Goal: Task Accomplishment & Management: Manage account settings

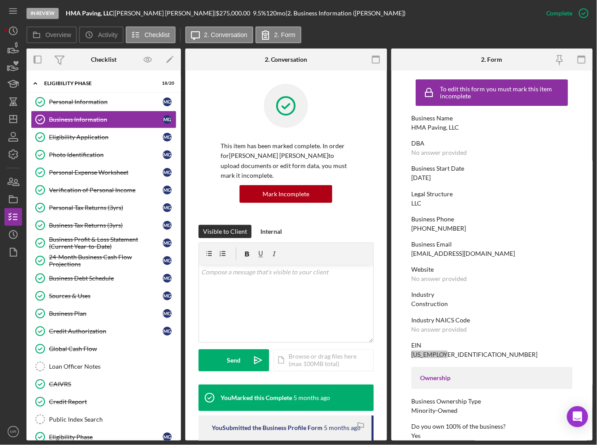
scroll to position [176, 0]
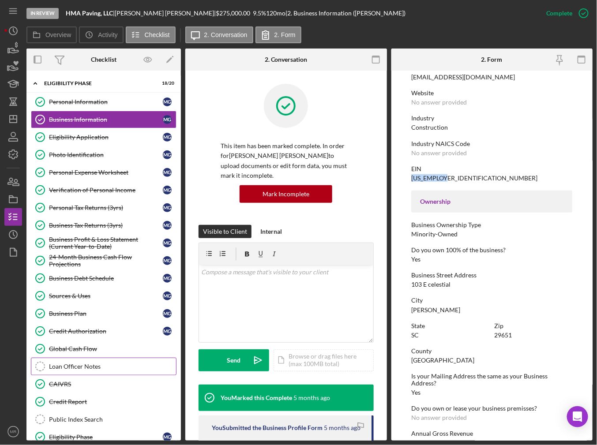
click at [77, 364] on div "Loan Officer Notes" at bounding box center [112, 366] width 127 height 7
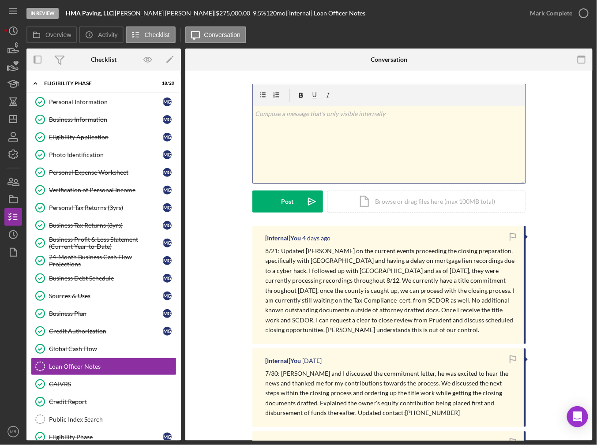
click at [333, 143] on div "v Color teal Color pink Remove color Add row above Add row below Add column bef…" at bounding box center [389, 144] width 272 height 77
click at [285, 120] on div "v Color teal Color pink Remove color Add row above Add row below Add column bef…" at bounding box center [389, 144] width 272 height 77
click at [328, 122] on p "8/25: Received Tax Compliance Request response from SCDOR, they did not award […" at bounding box center [389, 119] width 268 height 20
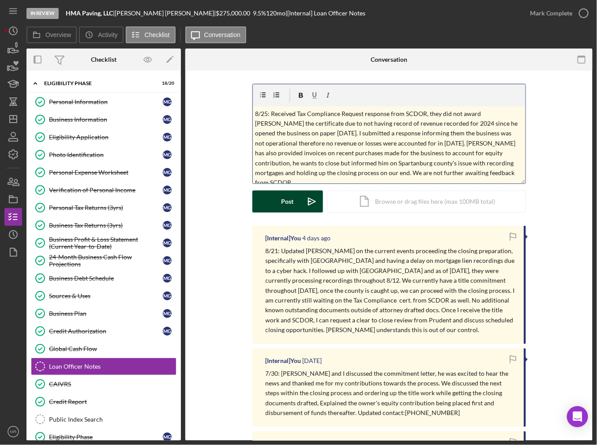
click at [291, 207] on div "Post" at bounding box center [287, 201] width 12 height 22
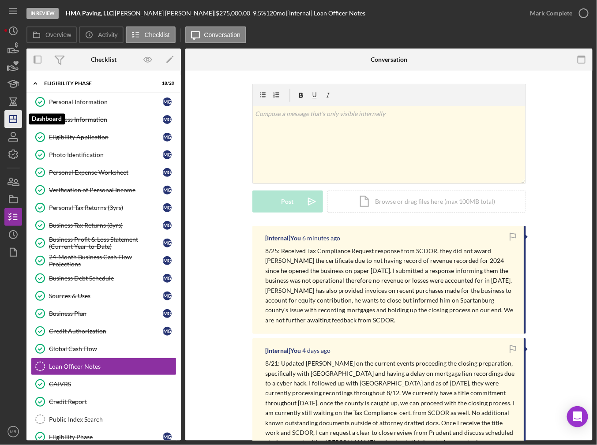
click at [13, 120] on icon "Icon/Dashboard" at bounding box center [13, 119] width 22 height 22
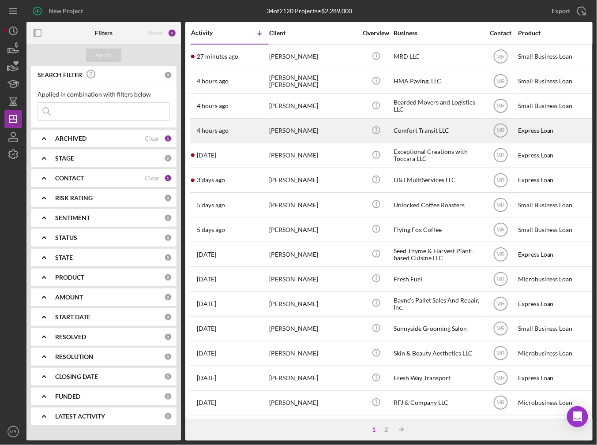
click at [242, 126] on div "4 hours ago [PERSON_NAME]" at bounding box center [229, 130] width 77 height 23
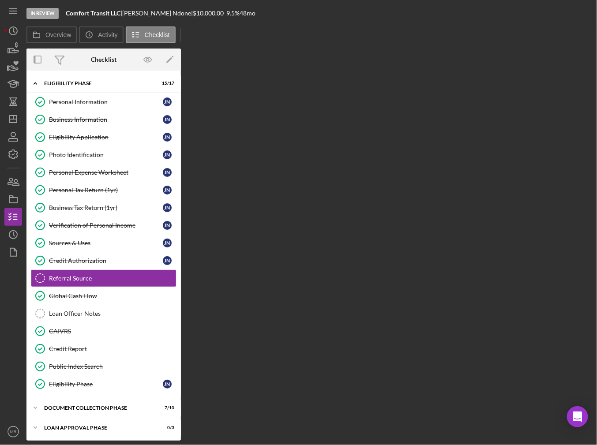
scroll to position [17, 0]
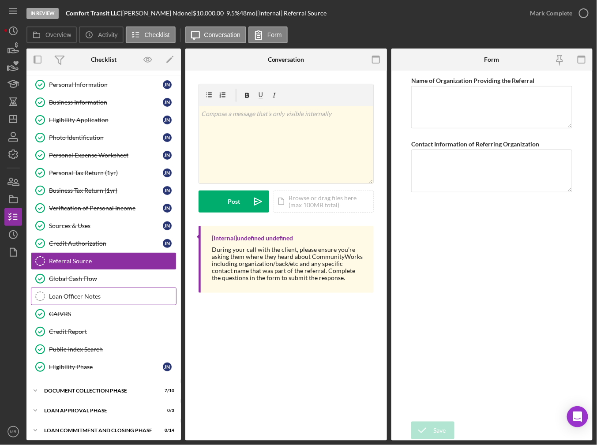
click at [68, 288] on link "Loan Officer Notes Loan Officer Notes" at bounding box center [103, 296] width 145 height 18
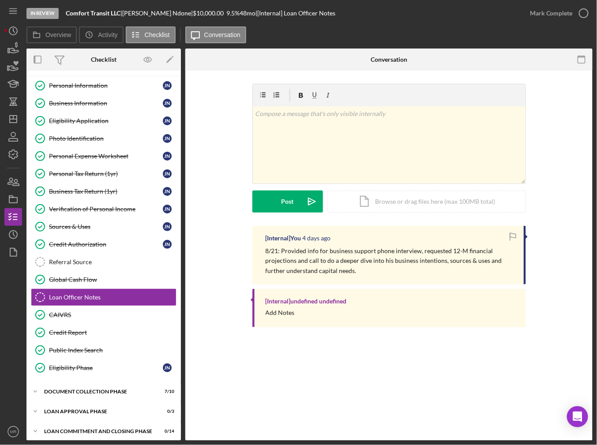
scroll to position [17, 0]
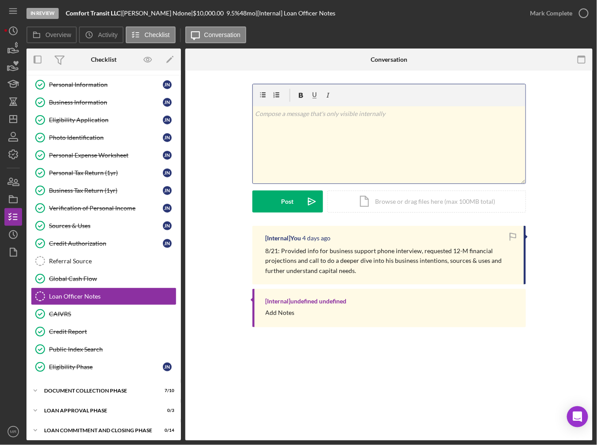
click at [300, 147] on div "v Color teal Color pink Remove color Add row above Add row below Add column bef…" at bounding box center [389, 144] width 272 height 77
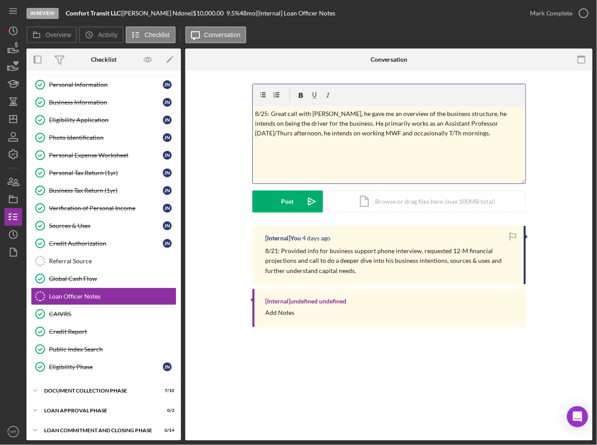
click at [447, 139] on div "v Color teal Color pink Remove color Add row above Add row below Add column bef…" at bounding box center [389, 144] width 272 height 77
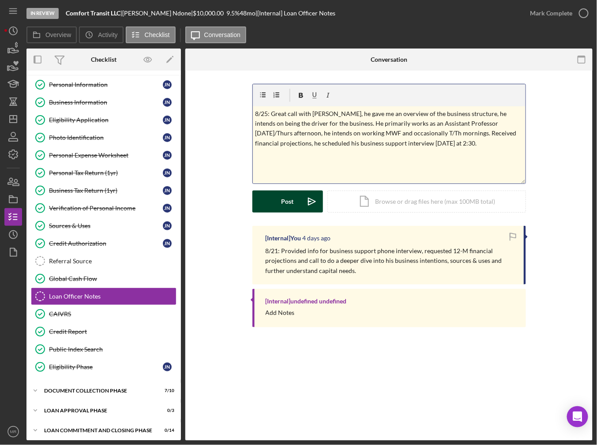
click at [297, 192] on button "Post Icon/icon-invite-send" at bounding box center [287, 201] width 71 height 22
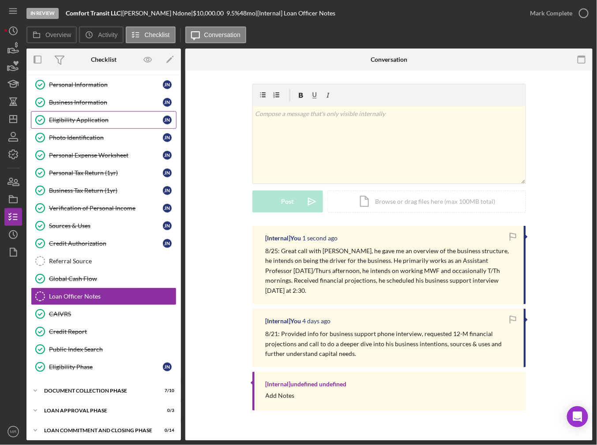
scroll to position [0, 0]
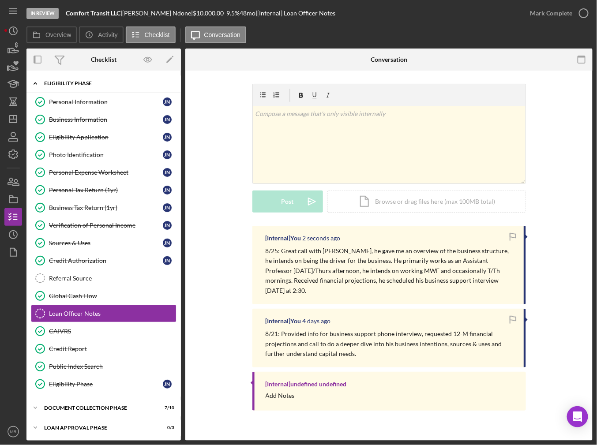
click at [44, 81] on div "Eligibility Phase" at bounding box center [107, 83] width 126 height 5
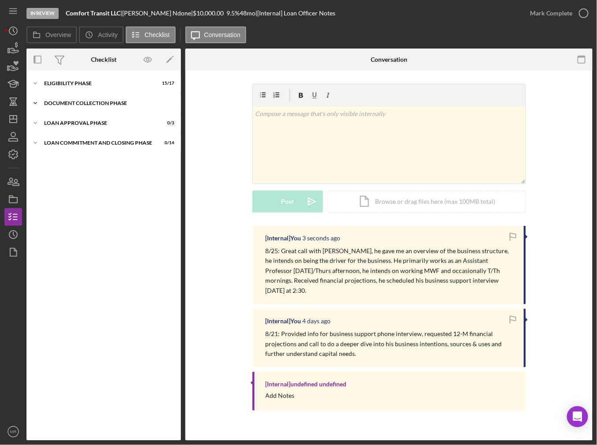
click at [64, 105] on div "Document Collection Phase" at bounding box center [107, 103] width 126 height 5
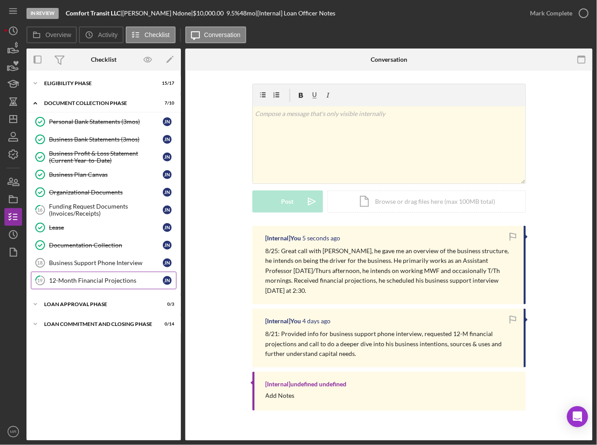
click at [121, 287] on link "19 12-Month Financial Projections J N" at bounding box center [103, 281] width 145 height 18
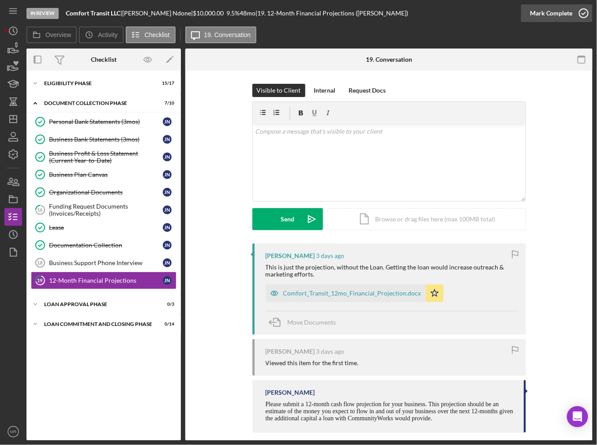
click at [547, 17] on div "Mark Complete" at bounding box center [551, 13] width 43 height 18
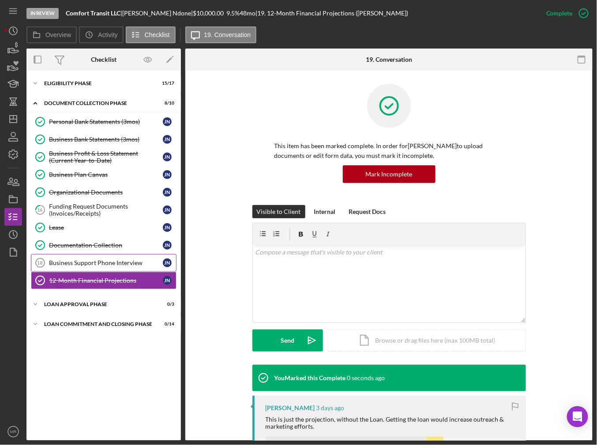
click at [94, 260] on div "Business Support Phone Interview" at bounding box center [106, 262] width 114 height 7
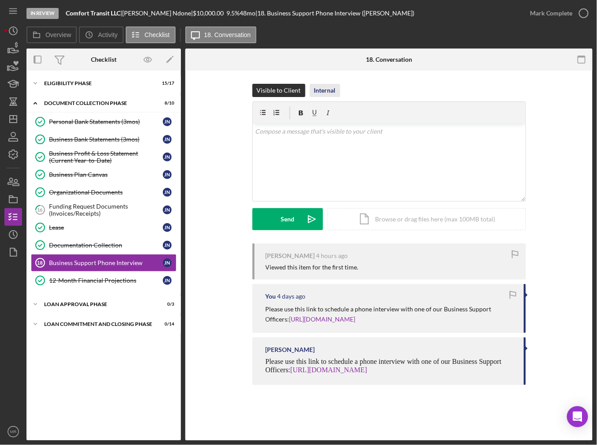
click at [320, 95] on div "Internal" at bounding box center [325, 90] width 22 height 13
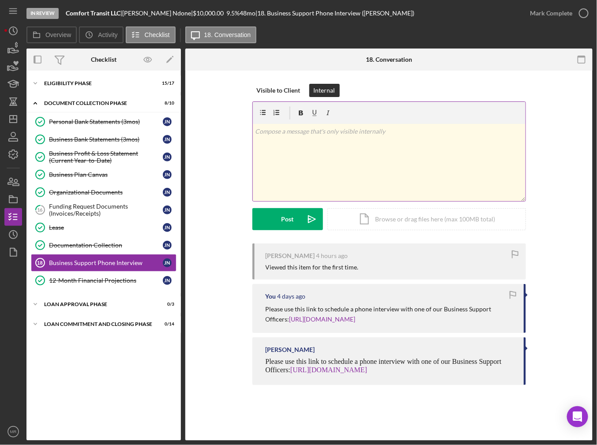
click at [300, 172] on div "v Color teal Color pink Remove color Add row above Add row below Add column bef…" at bounding box center [389, 162] width 272 height 77
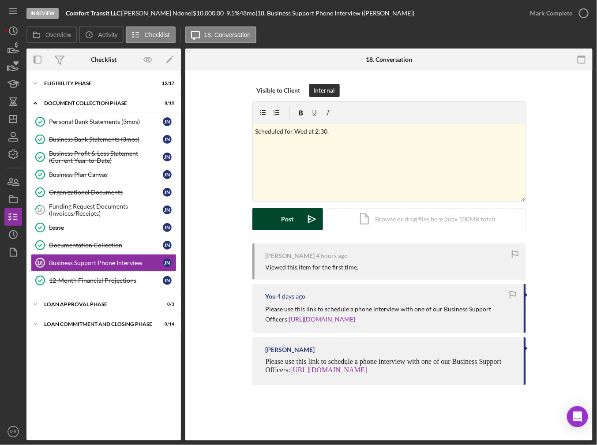
click at [287, 216] on div "Post" at bounding box center [287, 219] width 12 height 22
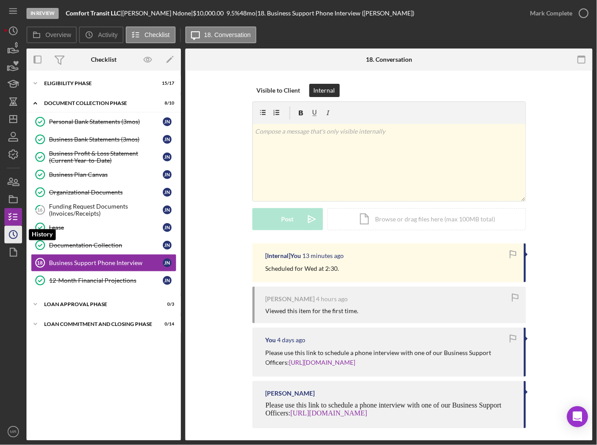
click at [20, 237] on icon "Icon/History" at bounding box center [13, 235] width 22 height 22
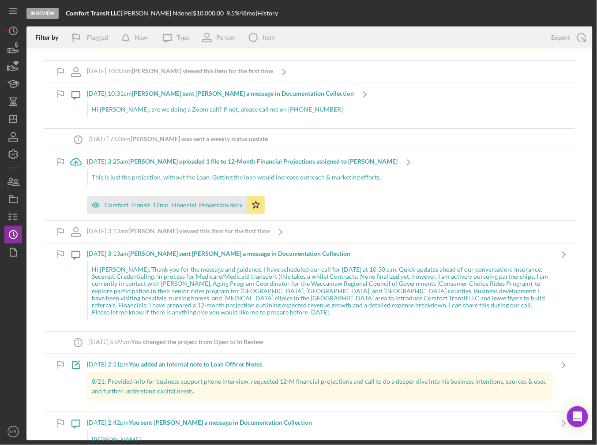
scroll to position [132, 0]
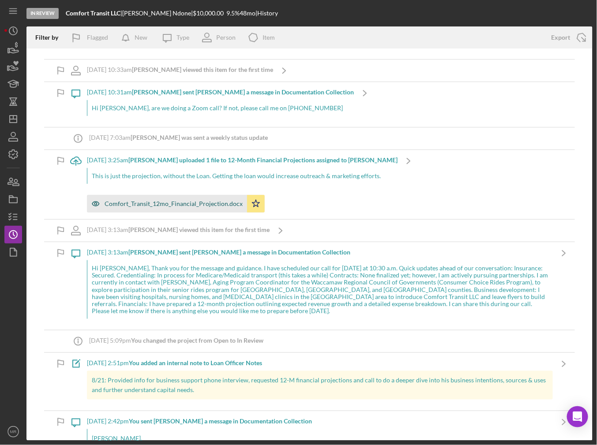
click at [178, 204] on div "Comfort_Transit_12mo_Financial_Projection.docx" at bounding box center [173, 203] width 138 height 7
